Goal: Transaction & Acquisition: Purchase product/service

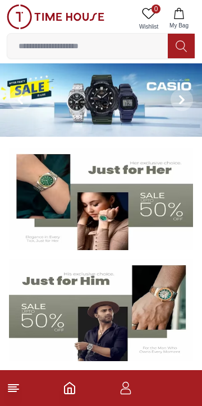
click at [162, 311] on img at bounding box center [101, 310] width 184 height 102
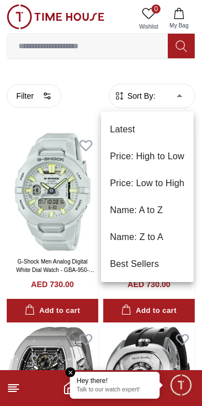
click at [43, 99] on div at bounding box center [101, 203] width 202 height 406
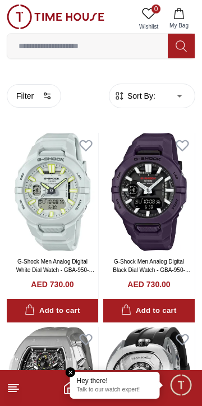
click at [31, 97] on button "Filter" at bounding box center [34, 96] width 54 height 24
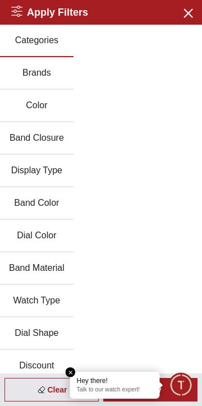
click at [42, 81] on button "Brands" at bounding box center [36, 73] width 73 height 33
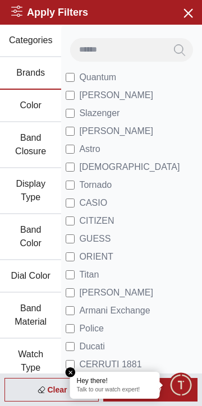
click at [191, 13] on icon "button" at bounding box center [188, 13] width 14 height 14
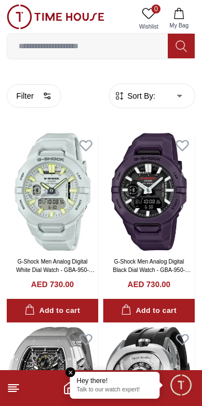
click at [151, 98] on span "Sort By:" at bounding box center [140, 95] width 30 height 11
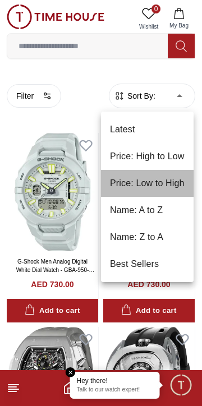
click at [160, 188] on li "Price: Low to High" at bounding box center [147, 183] width 93 height 27
type input "*"
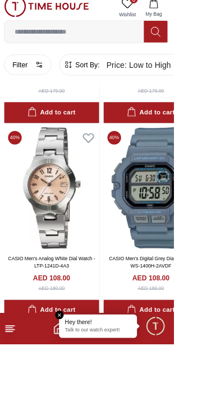
scroll to position [8786, 0]
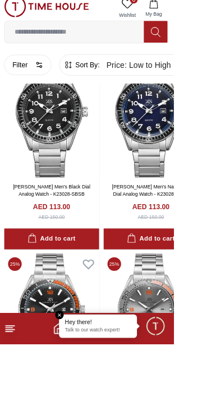
scroll to position [11014, 0]
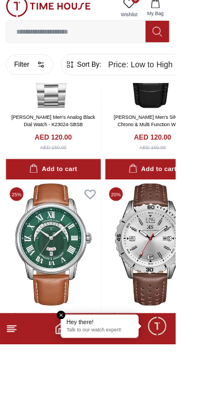
scroll to position [13366, 0]
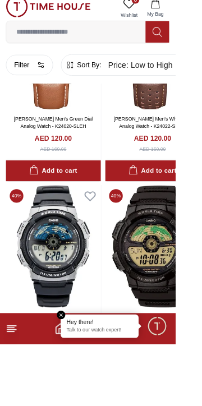
scroll to position [13478, 0]
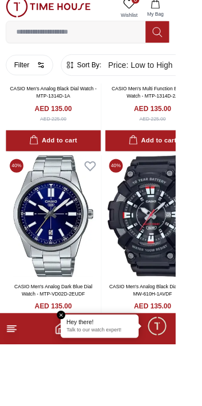
scroll to position [18032, 0]
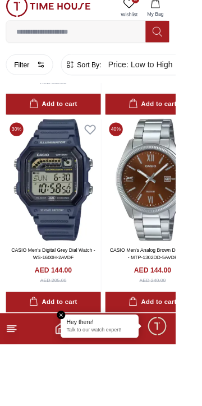
scroll to position [22412, 0]
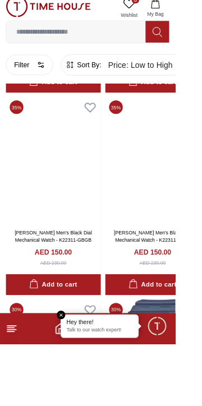
scroll to position [23522, 0]
